Goal: Information Seeking & Learning: Learn about a topic

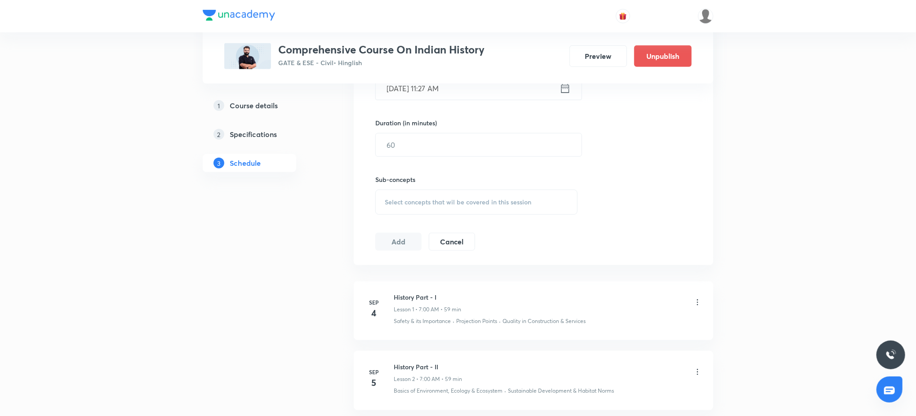
scroll to position [370, 0]
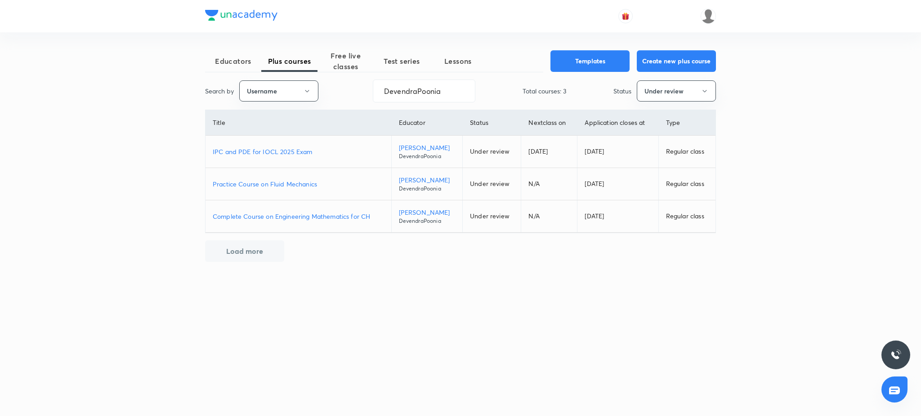
click at [285, 154] on p "IPC and PDE for IOCL 2025 Exam" at bounding box center [298, 151] width 171 height 9
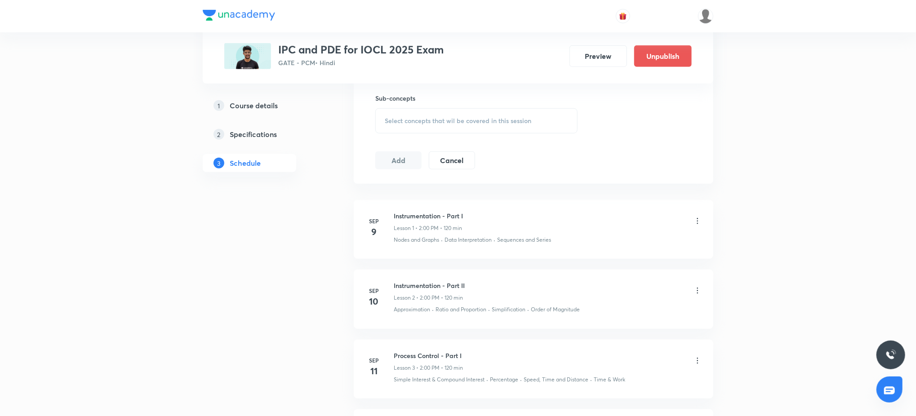
click at [331, 127] on div "Plus Courses IPC and PDE for IOCL 2025 Exam GATE - PCM • Hindi Preview Unpublis…" at bounding box center [458, 371] width 511 height 1449
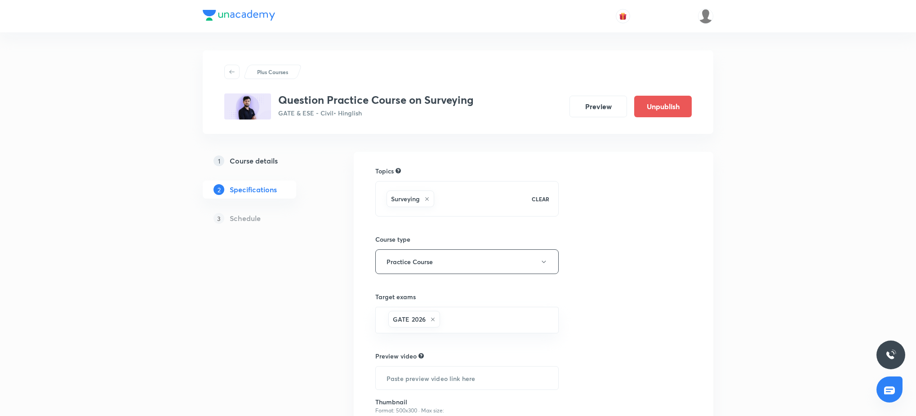
click at [468, 12] on div at bounding box center [458, 16] width 511 height 32
